Goal: Transaction & Acquisition: Purchase product/service

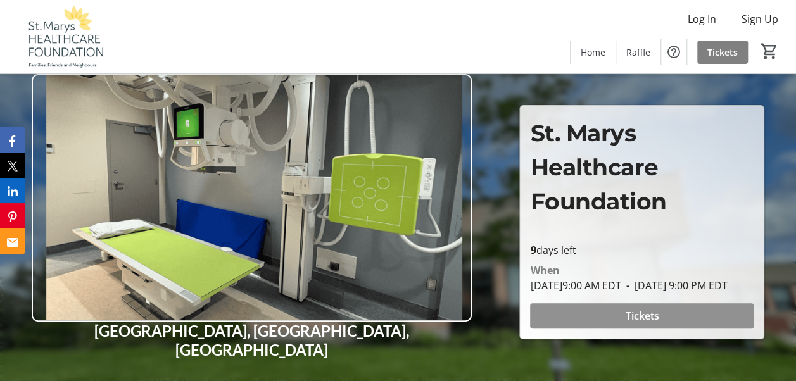
click at [646, 311] on span "Tickets" at bounding box center [642, 315] width 34 height 15
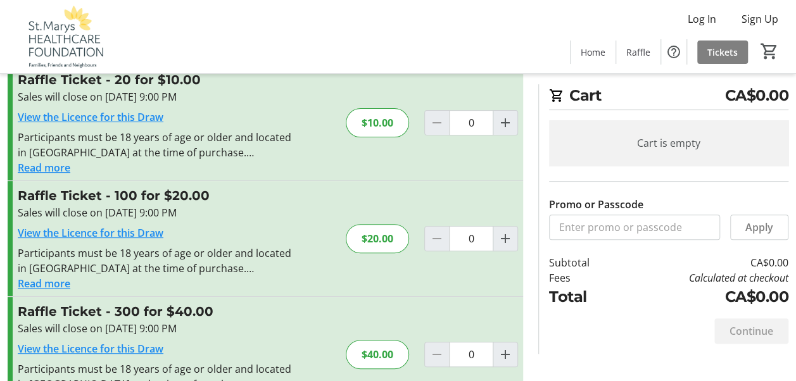
scroll to position [138, 0]
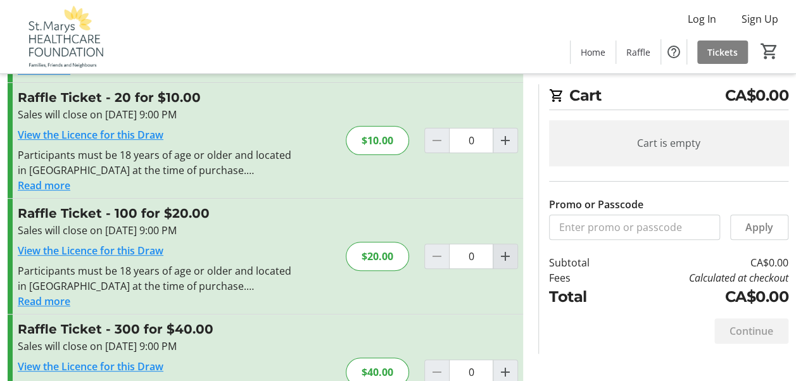
click at [508, 253] on mat-icon "Increment by one" at bounding box center [504, 256] width 15 height 15
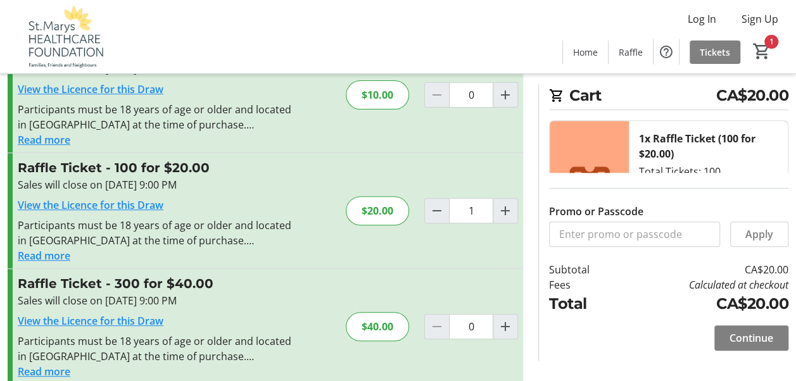
scroll to position [201, 0]
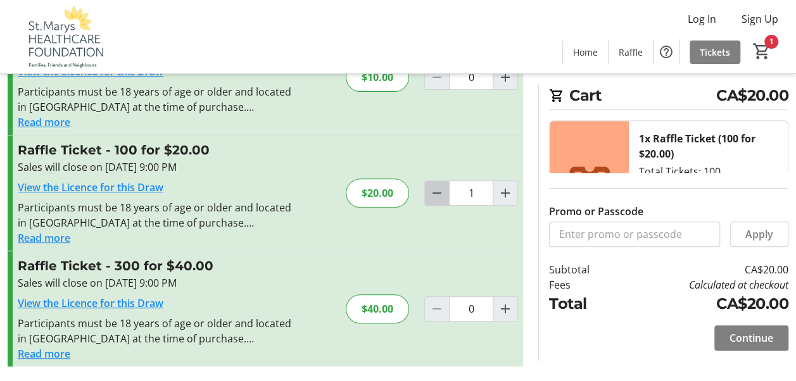
click at [437, 192] on mat-icon "Decrement by one" at bounding box center [436, 192] width 15 height 15
type input "0"
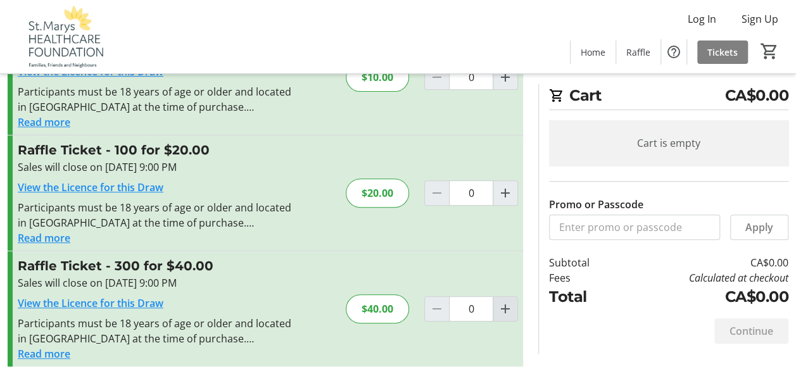
click at [506, 307] on mat-icon "Increment by one" at bounding box center [504, 308] width 15 height 15
type input "1"
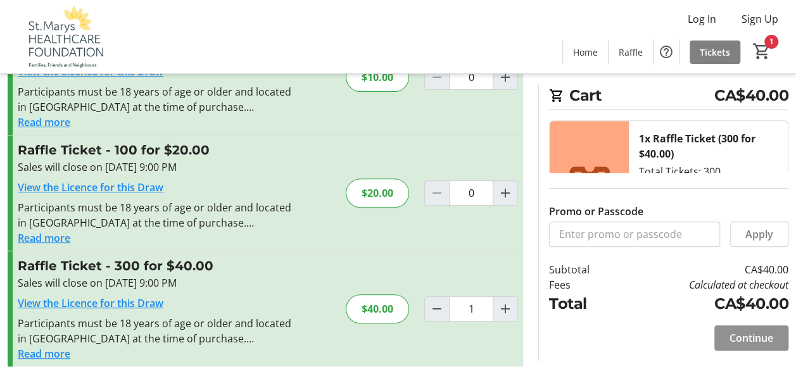
click at [757, 339] on span "Continue" at bounding box center [751, 337] width 44 height 15
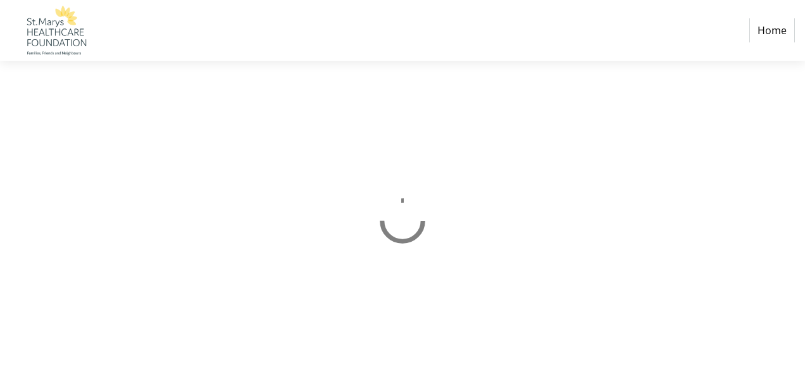
select select "CA"
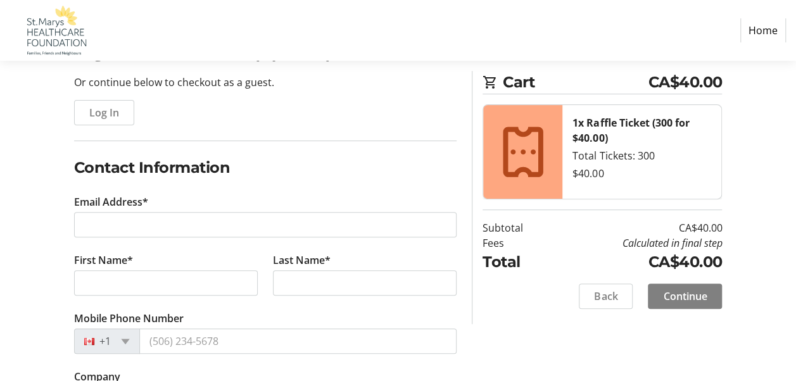
scroll to position [127, 0]
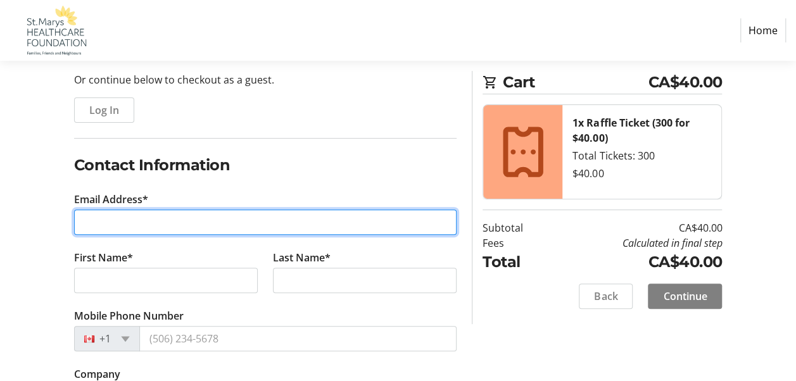
click at [277, 216] on input "Email Address*" at bounding box center [265, 222] width 383 height 25
type input "[PERSON_NAME][EMAIL_ADDRESS][PERSON_NAME][DOMAIN_NAME]"
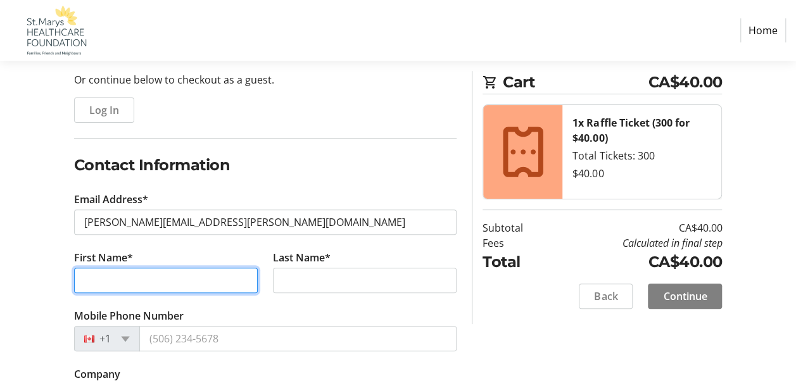
type input "[PERSON_NAME]"
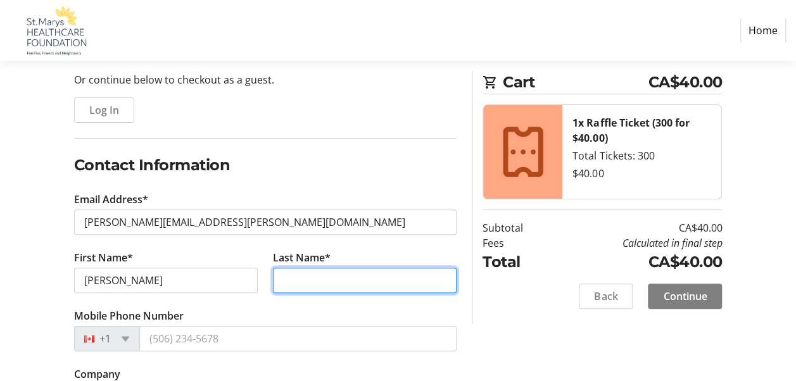
type input "[PERSON_NAME]"
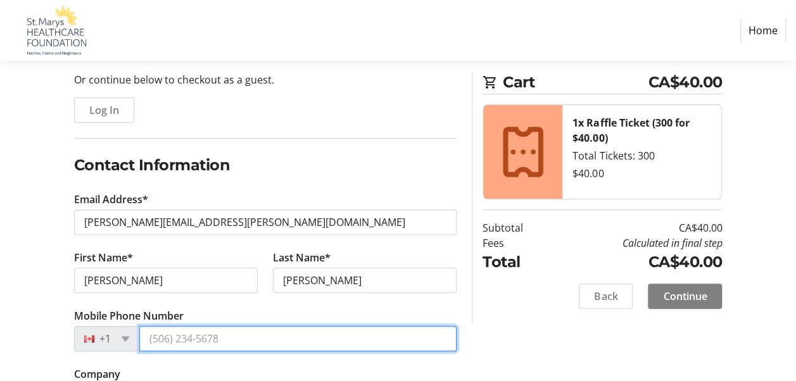
type input "[PHONE_NUMBER]"
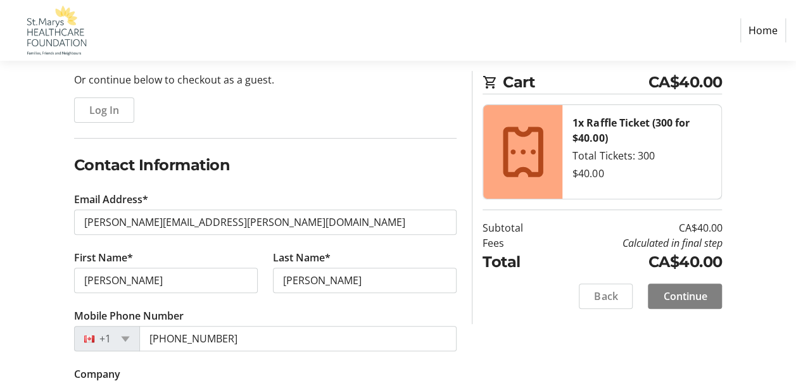
type input "[STREET_ADDRESS][PERSON_NAME]"
type input "[GEOGRAPHIC_DATA][STREET_ADDRESS]"
type input "St. Marys"
select select "ON"
type input "N4X 1A3"
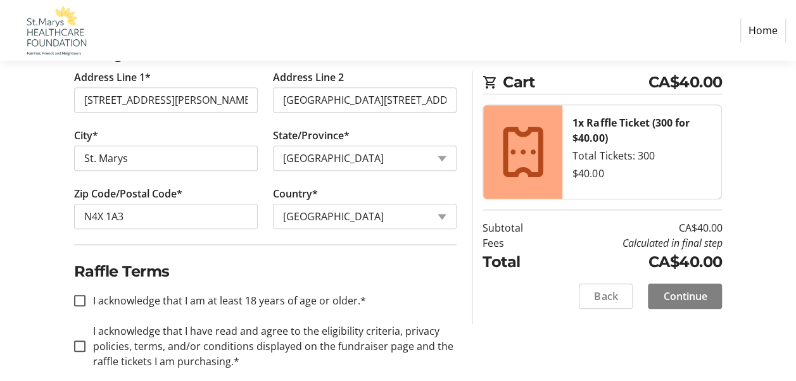
scroll to position [551, 0]
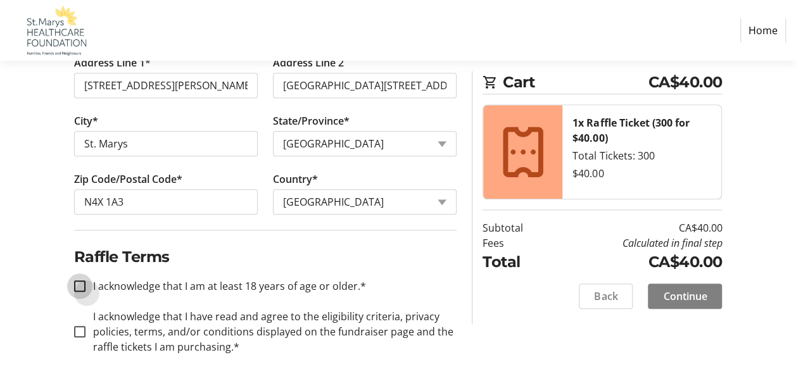
click at [83, 280] on input "I acknowledge that I am at least 18 years of age or older.*" at bounding box center [79, 285] width 11 height 11
checkbox input "true"
click at [83, 328] on input "I acknowledge that I have read and agree to the eligibility criteria, privacy p…" at bounding box center [79, 331] width 11 height 11
checkbox input "true"
click at [678, 296] on span "Continue" at bounding box center [685, 296] width 44 height 15
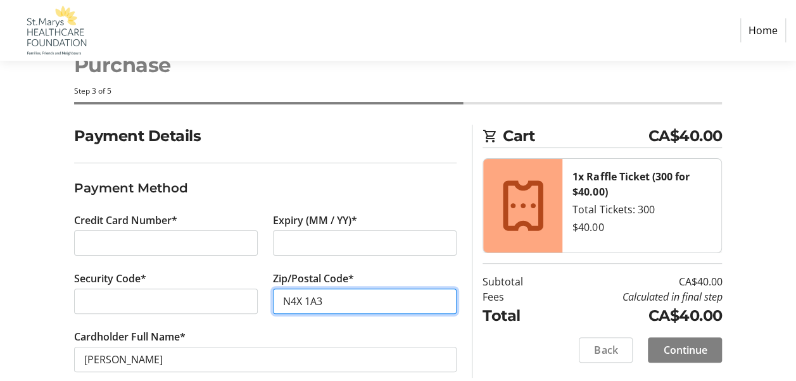
scroll to position [61, 0]
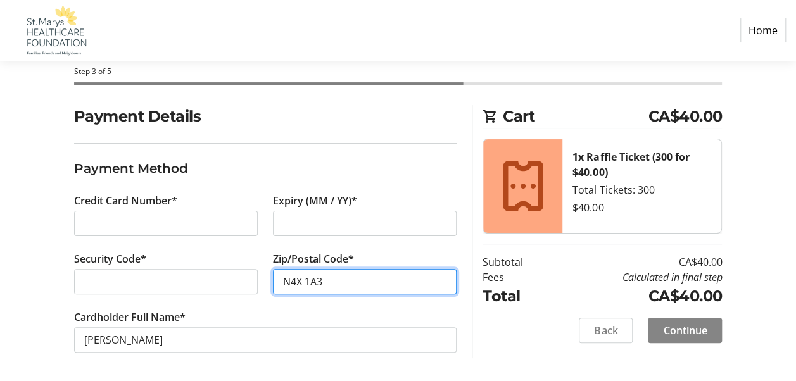
type input "N4X 1A3"
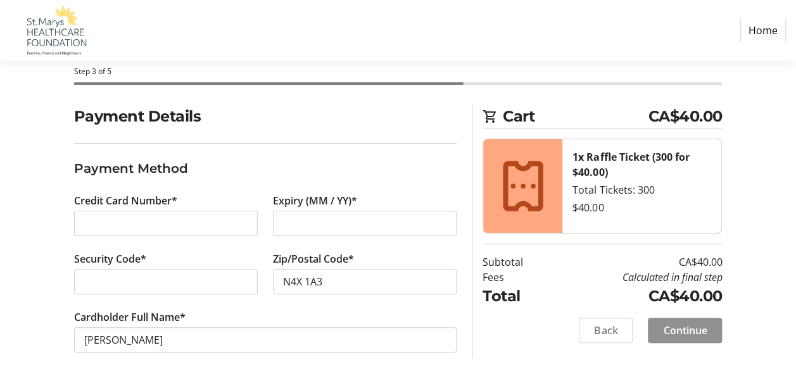
click at [679, 332] on span "Continue" at bounding box center [685, 330] width 44 height 15
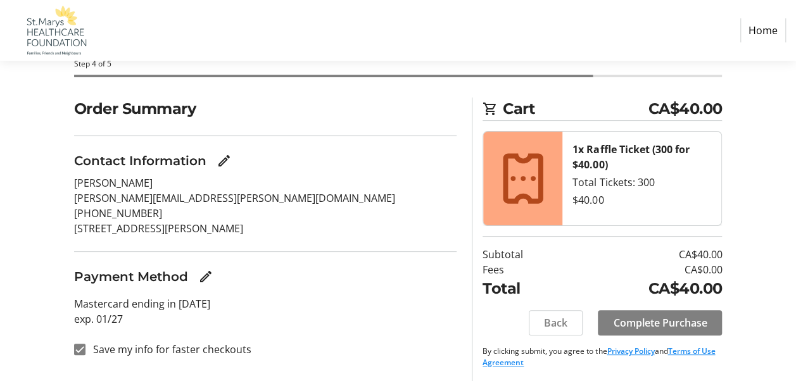
scroll to position [70, 0]
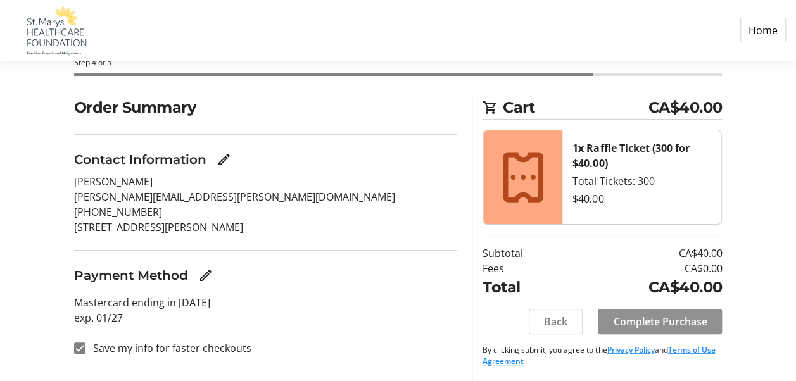
click at [658, 318] on span "Complete Purchase" at bounding box center [660, 321] width 94 height 15
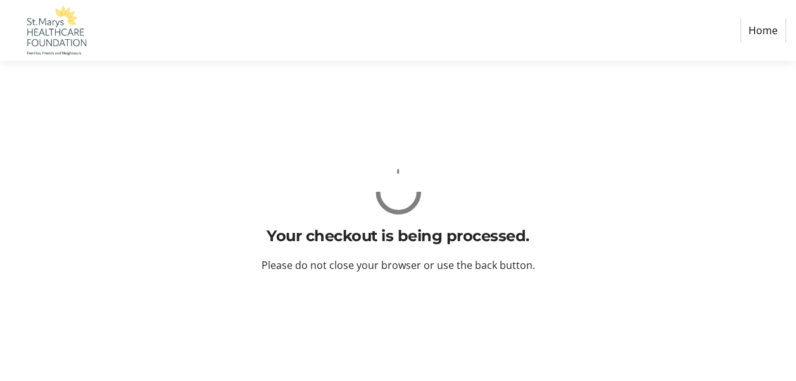
scroll to position [0, 0]
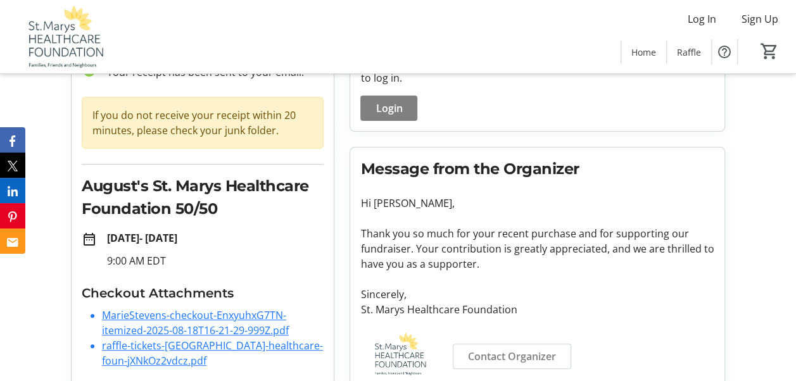
scroll to position [118, 0]
